Goal: Information Seeking & Learning: Learn about a topic

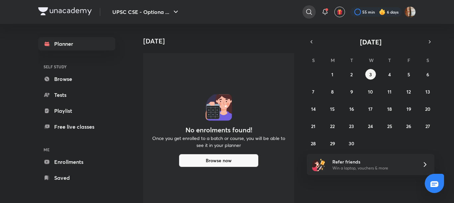
click at [305, 14] on icon at bounding box center [309, 12] width 8 height 8
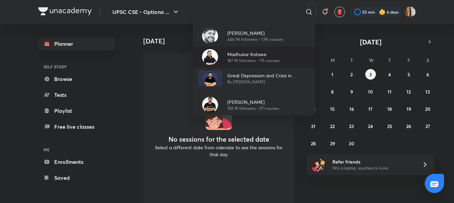
click at [238, 57] on p "Madhukar Kotawe" at bounding box center [253, 54] width 52 height 7
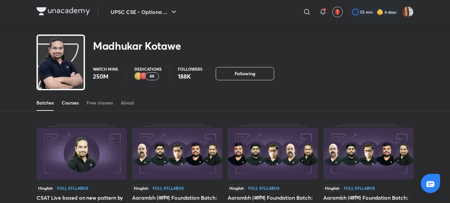
click at [69, 102] on div "Courses" at bounding box center [70, 103] width 17 height 7
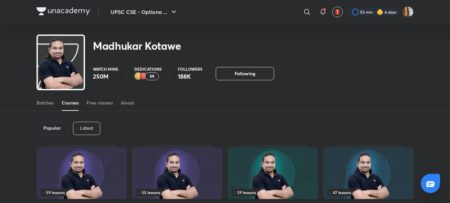
click at [90, 129] on p "Latest" at bounding box center [86, 128] width 13 height 5
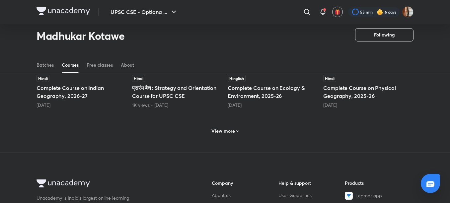
scroll to position [327, 0]
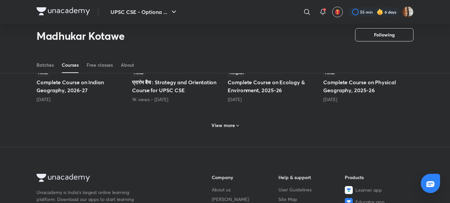
click at [228, 123] on h6 "View more" at bounding box center [223, 125] width 24 height 7
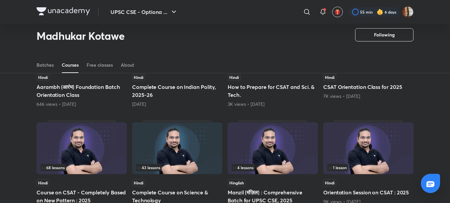
scroll to position [552, 0]
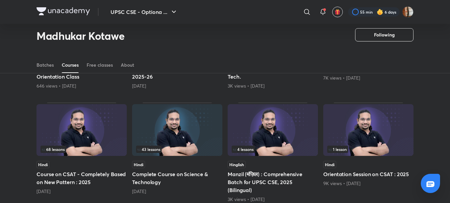
click at [153, 170] on h5 "Complete Course on Science & Technology" at bounding box center [177, 178] width 90 height 16
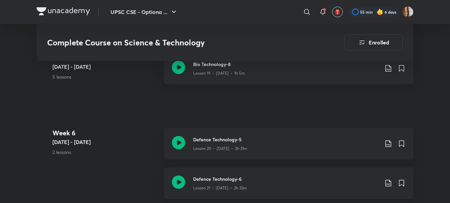
scroll to position [1245, 0]
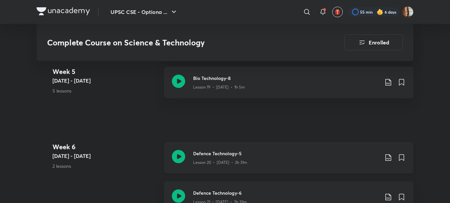
click at [235, 161] on p "Lesson 20 • [DATE] • 2h 31m" at bounding box center [220, 163] width 54 height 6
